Goal: Find specific page/section: Find specific page/section

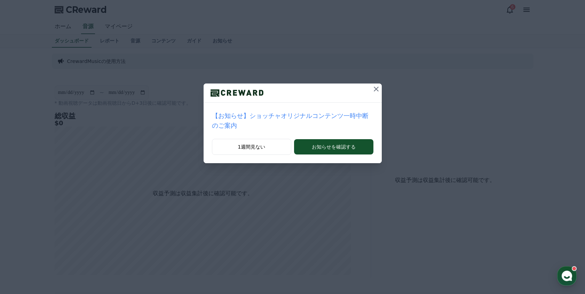
drag, startPoint x: 251, startPoint y: 138, endPoint x: 272, endPoint y: 170, distance: 38.4
click at [272, 170] on div "【お知らせ】ショッチャオリジナルコンテンツ一時中断のご案内 1週間見ない お知らせを確認する" at bounding box center [292, 147] width 585 height 294
click at [324, 139] on button "お知らせを確認する" at bounding box center [333, 146] width 79 height 15
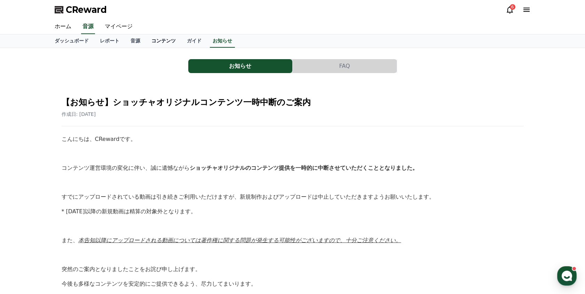
click at [151, 40] on link "コンテンツ" at bounding box center [163, 40] width 35 height 13
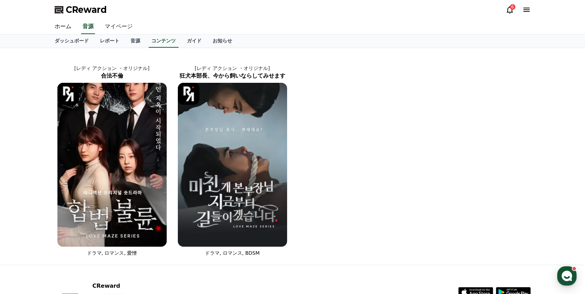
click at [112, 28] on link "マイページ" at bounding box center [118, 26] width 39 height 15
select select "**********"
